Goal: Find specific page/section: Find specific page/section

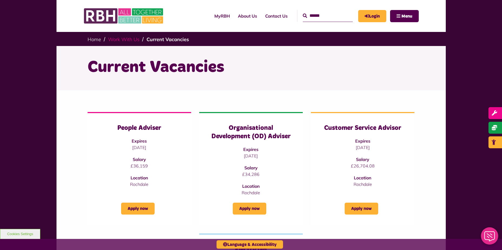
click at [127, 41] on link "Work With Us" at bounding box center [123, 39] width 31 height 6
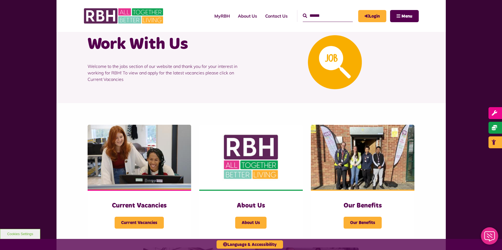
scroll to position [81, 0]
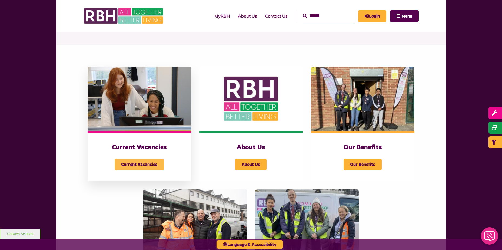
click at [143, 165] on span "Current Vacancies" at bounding box center [139, 164] width 49 height 12
